Goal: Browse casually: Explore the website without a specific task or goal

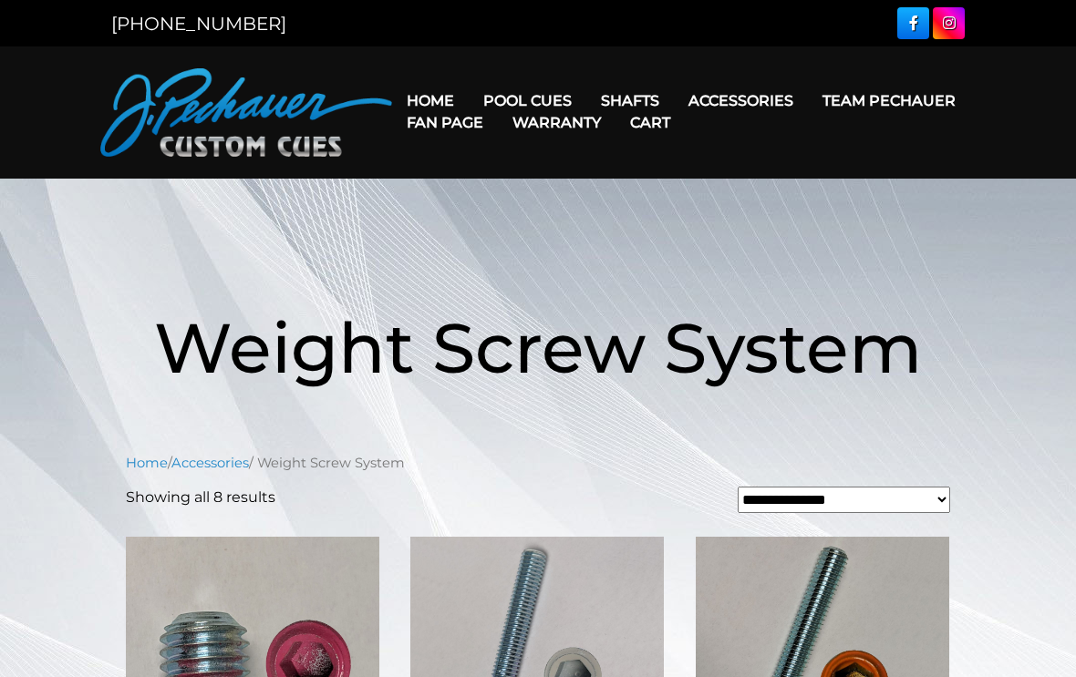
scroll to position [987, 0]
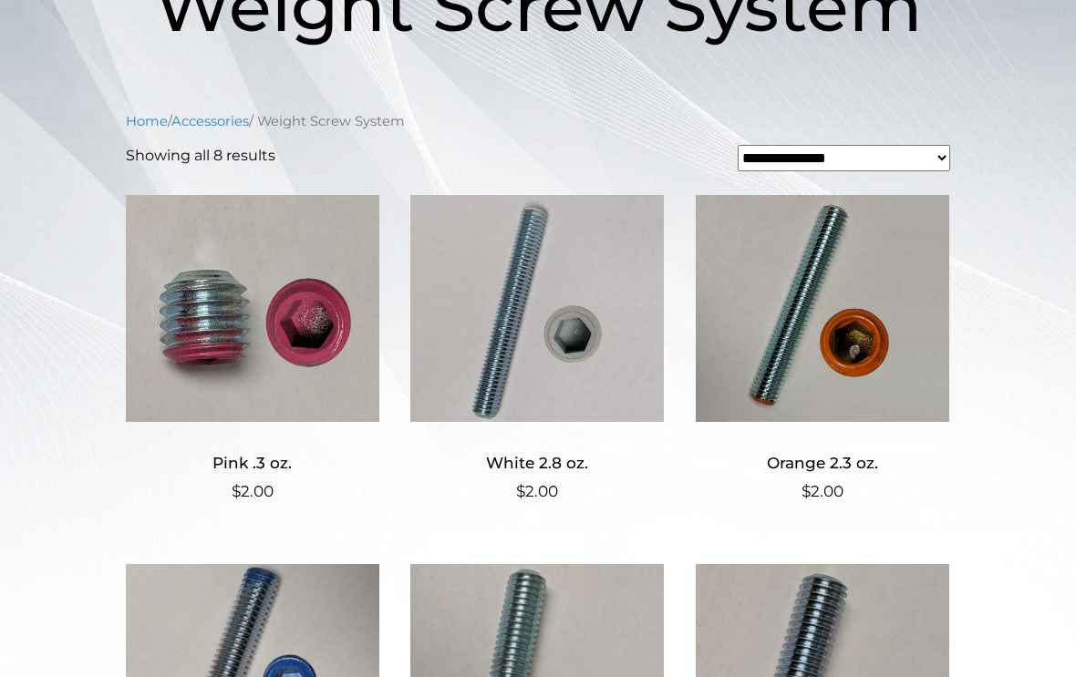
scroll to position [328, 0]
